Goal: Ask a question

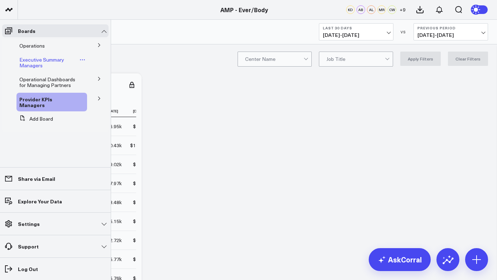
click at [33, 64] on span "Executive Summary Managers" at bounding box center [41, 62] width 45 height 13
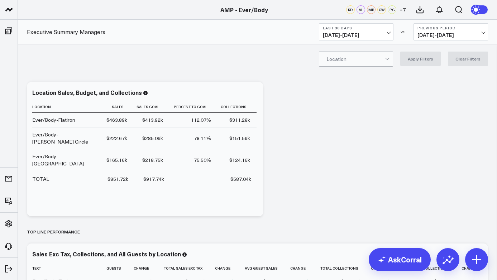
click at [386, 34] on span "[DATE] - [DATE]" at bounding box center [356, 35] width 67 height 6
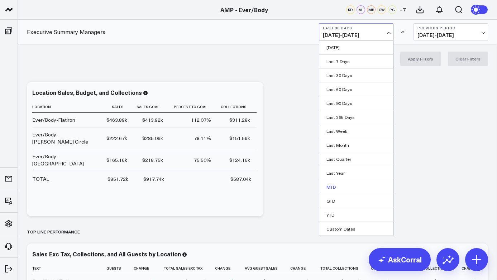
click at [333, 190] on link "MTD" at bounding box center [356, 187] width 74 height 14
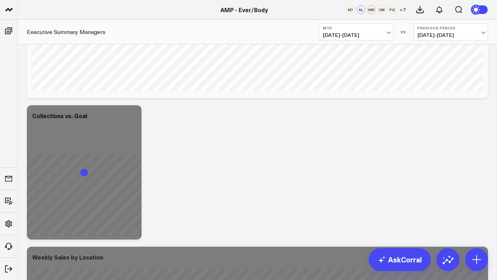
scroll to position [440, 0]
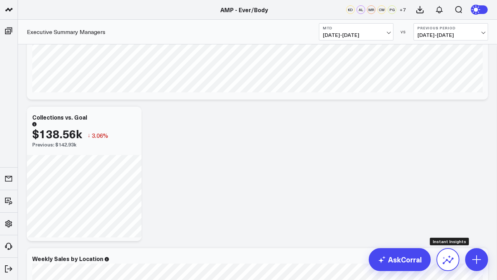
click at [448, 263] on icon at bounding box center [447, 259] width 11 height 11
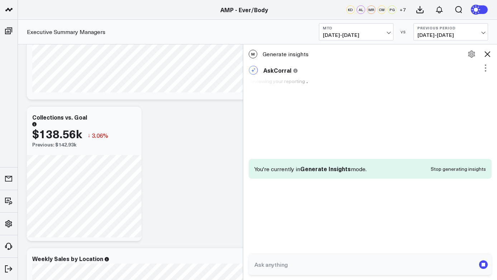
click at [324, 260] on textarea at bounding box center [364, 264] width 223 height 13
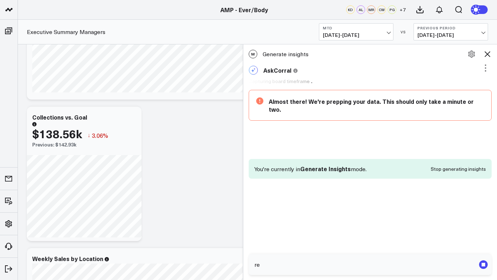
type textarea "r"
click at [254, 263] on textarea "retail sales for all three locations" at bounding box center [364, 264] width 223 height 13
type textarea "monthly, weekly and daily retail sales for all three locations"
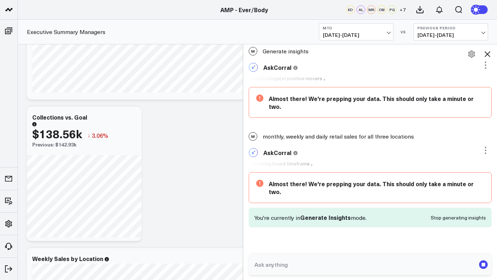
scroll to position [38, 0]
